Goal: Transaction & Acquisition: Purchase product/service

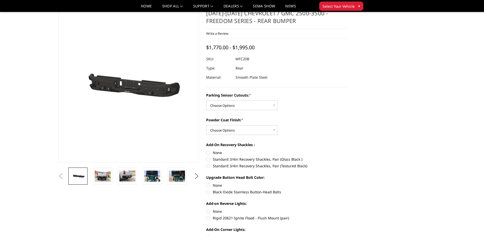
scroll to position [26, 0]
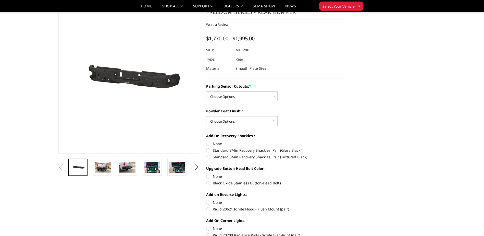
click at [97, 165] on img at bounding box center [103, 166] width 16 height 11
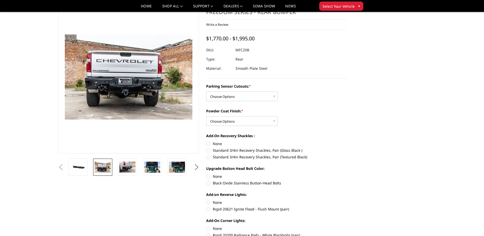
click at [127, 168] on img at bounding box center [127, 166] width 16 height 11
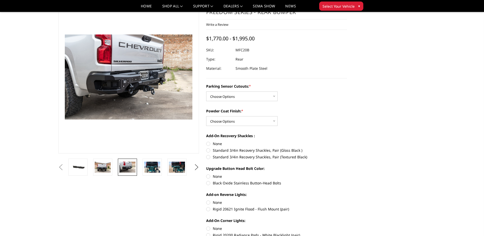
click at [154, 170] on img at bounding box center [152, 166] width 16 height 11
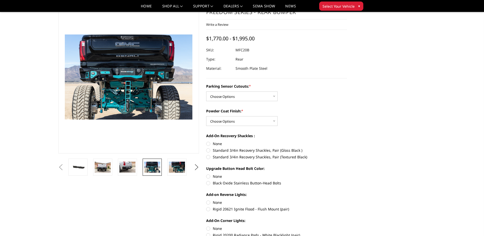
click at [176, 168] on img at bounding box center [177, 166] width 16 height 11
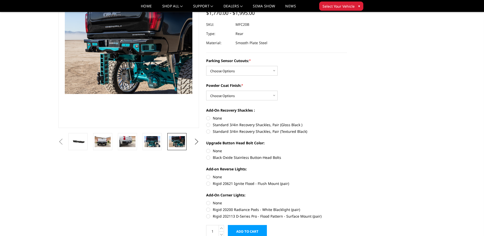
scroll to position [77, 0]
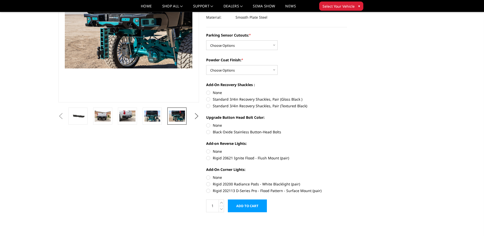
click at [208, 158] on label "Rigid 20621 Ignite Flood - Flush Mount (pair)" at bounding box center [276, 157] width 141 height 5
click at [347, 149] on input "Rigid 20621 Ignite Flood - Flush Mount (pair)" at bounding box center [347, 148] width 0 height 0
radio input "true"
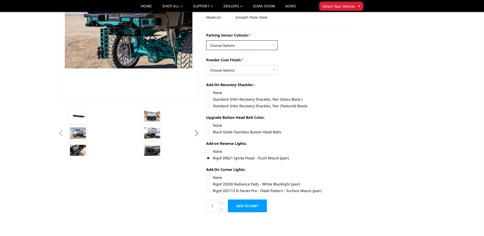
click at [276, 45] on select "Choose Options No - Without Parking Sensor Cutouts Yes - With Parking Sensor Cu…" at bounding box center [241, 45] width 71 height 10
select select "2870"
click at [206, 40] on select "Choose Options No - Without Parking Sensor Cutouts Yes - With Parking Sensor Cu…" at bounding box center [241, 45] width 71 height 10
click at [275, 71] on select "Choose Options Bare Metal Texture Black Powder Coat" at bounding box center [241, 70] width 71 height 10
select select "2872"
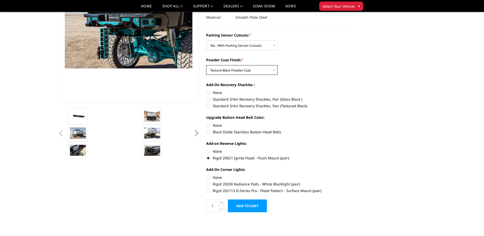
click at [206, 65] on select "Choose Options Bare Metal Texture Black Powder Coat" at bounding box center [241, 70] width 71 height 10
click at [209, 104] on label "Standard 3/4in Recovery Shackles, Pair (Textured Black)" at bounding box center [276, 105] width 141 height 5
click at [347, 97] on input "Standard 3/4in Recovery Shackles, Pair (Textured Black)" at bounding box center [347, 96] width 0 height 0
radio input "true"
click at [207, 130] on label "Black Oxide Stainless Button-Head Bolts" at bounding box center [276, 131] width 141 height 5
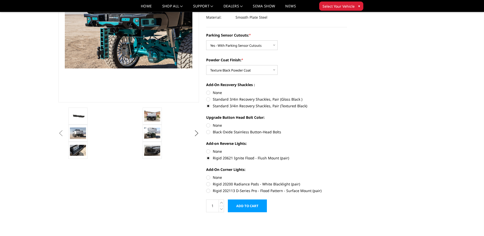
click at [347, 123] on input "Black Oxide Stainless Button-Head Bolts" at bounding box center [347, 122] width 0 height 0
radio input "true"
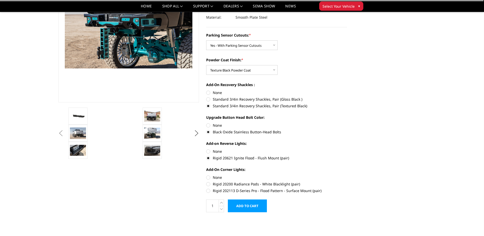
scroll to position [102, 0]
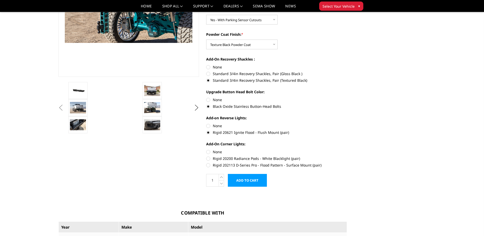
click at [209, 158] on label "Rigid 20200 Radiance Pods - White Blacklight (pair)" at bounding box center [276, 158] width 141 height 5
click at [347, 149] on input "Rigid 20200 Radiance Pods - White Blacklight (pair)" at bounding box center [347, 149] width 0 height 0
radio input "true"
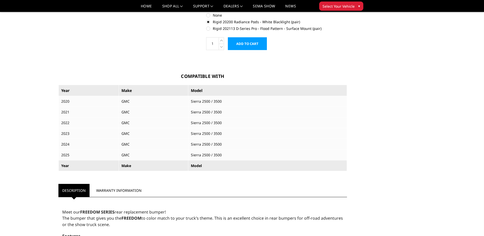
scroll to position [255, 0]
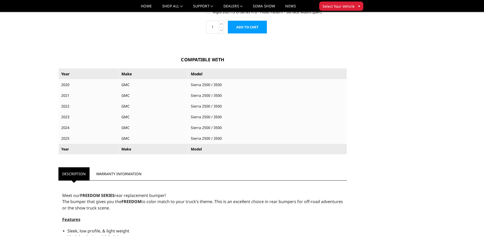
click at [76, 128] on td "2024" at bounding box center [88, 127] width 60 height 11
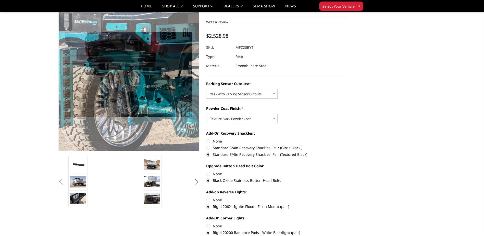
scroll to position [51, 0]
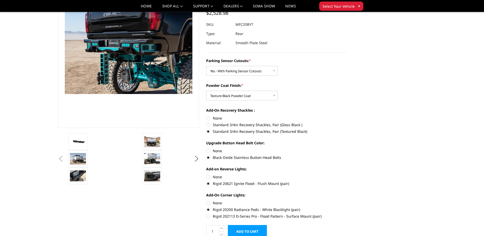
click at [147, 138] on img at bounding box center [152, 141] width 16 height 11
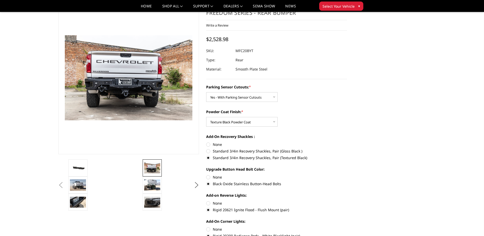
scroll to position [0, 0]
